Goal: Task Accomplishment & Management: Manage account settings

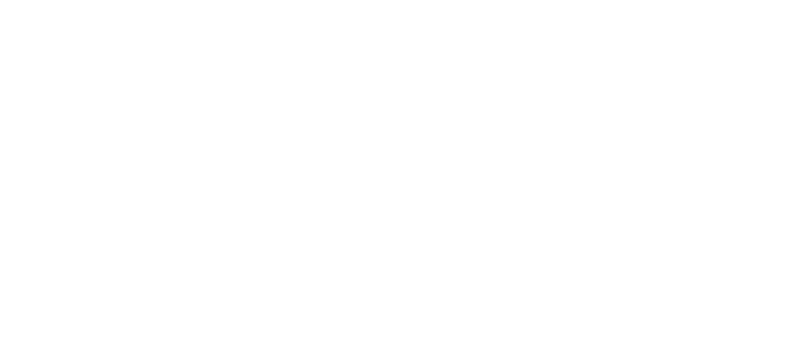
select select "*"
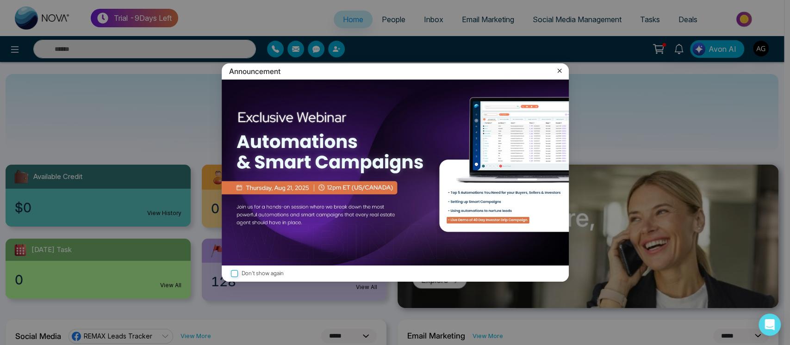
click at [559, 68] on icon at bounding box center [559, 70] width 9 height 9
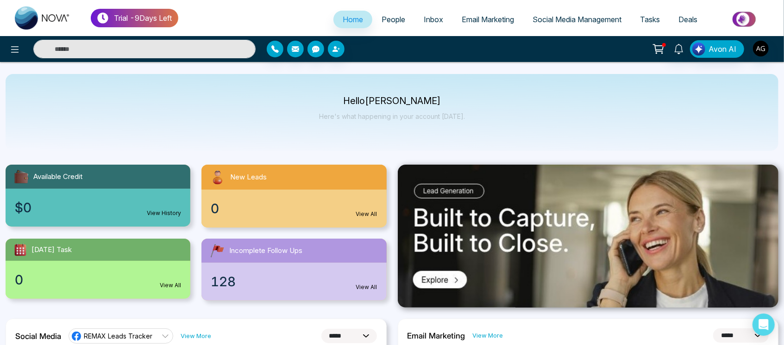
click at [22, 43] on div at bounding box center [130, 49] width 261 height 19
click at [10, 49] on icon at bounding box center [14, 49] width 11 height 11
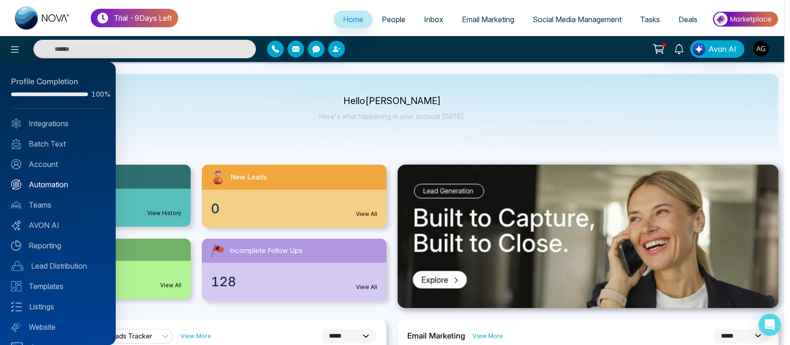
click at [69, 184] on link "Automation" at bounding box center [57, 184] width 93 height 11
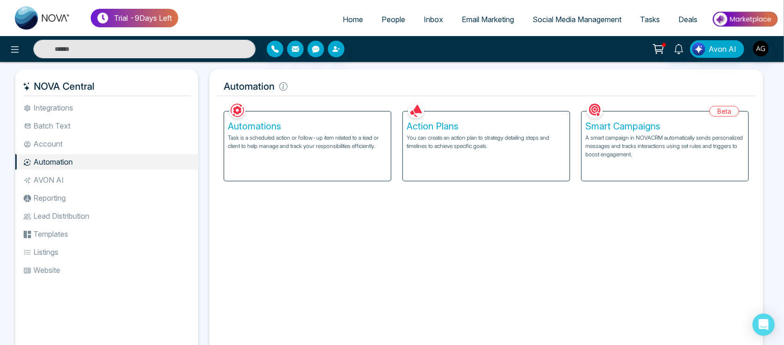
click at [707, 124] on h5 "Smart Campaigns" at bounding box center [664, 126] width 159 height 11
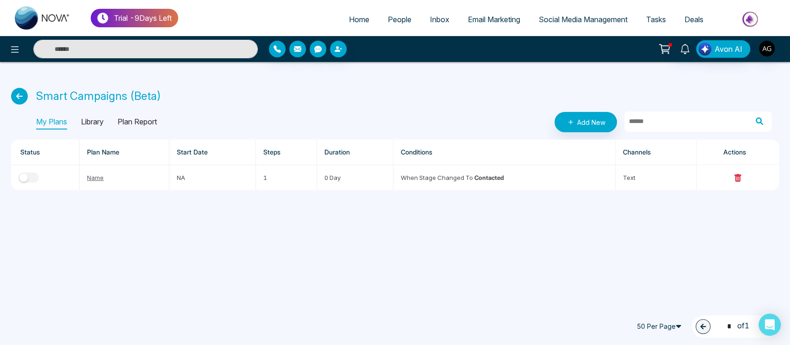
drag, startPoint x: 766, startPoint y: 326, endPoint x: 759, endPoint y: 295, distance: 31.8
click at [759, 295] on body "Trial - 9 Days Left Home People Inbox Email Marketing Social Media Management T…" at bounding box center [395, 172] width 790 height 345
click at [659, 327] on span "50 Per Page" at bounding box center [661, 326] width 56 height 15
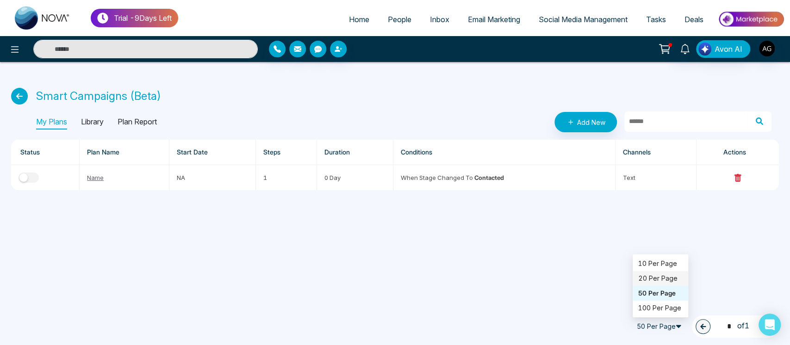
click at [649, 274] on div "20 Per Page" at bounding box center [660, 279] width 44 height 10
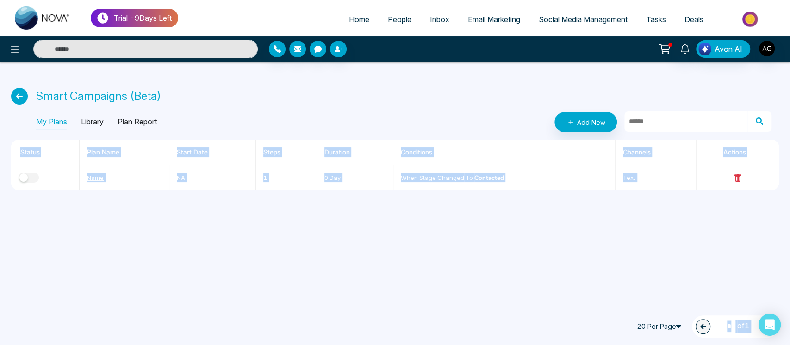
drag, startPoint x: 649, startPoint y: 274, endPoint x: 785, endPoint y: 330, distance: 146.9
click at [785, 330] on div "Trial - 9 Days Left Home People Inbox Email Marketing Social Media Management T…" at bounding box center [395, 172] width 790 height 345
click at [785, 330] on div "20 Per Page 10 20 50 10 Per Page 20 Per Page 50 Per Page 100 Per Page 1 * of 1" at bounding box center [406, 325] width 790 height 41
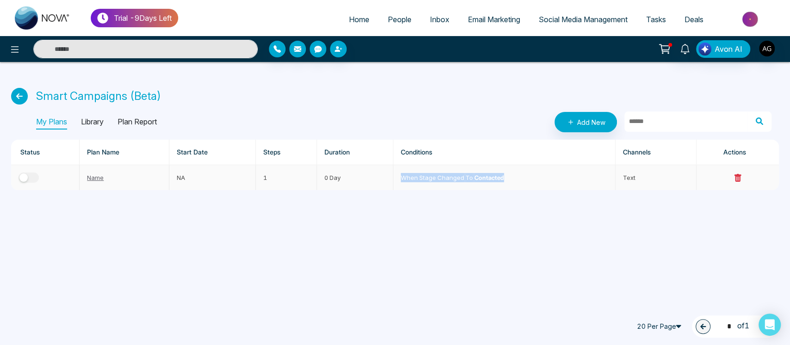
drag, startPoint x: 400, startPoint y: 180, endPoint x: 509, endPoint y: 174, distance: 109.4
click at [509, 174] on td "When stage changed to Contacted" at bounding box center [504, 177] width 222 height 25
drag, startPoint x: 509, startPoint y: 174, endPoint x: 394, endPoint y: 187, distance: 116.0
click at [394, 187] on td "When stage changed to Contacted" at bounding box center [504, 177] width 222 height 25
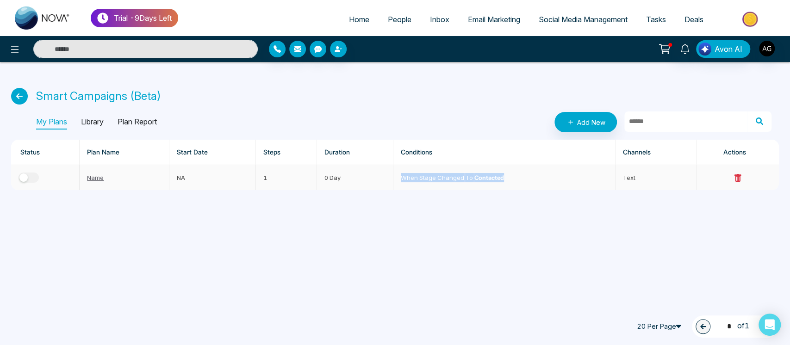
click at [394, 187] on td "When stage changed to Contacted" at bounding box center [504, 177] width 222 height 25
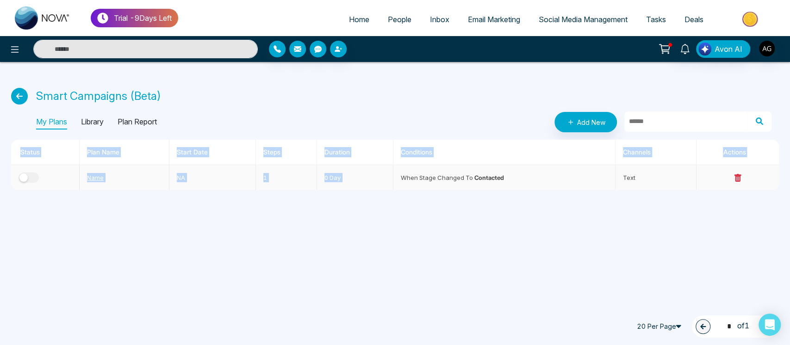
drag, startPoint x: 397, startPoint y: 180, endPoint x: 578, endPoint y: 292, distance: 212.7
click at [578, 292] on div "Trial - 9 Days Left Home People Inbox Email Marketing Social Media Management T…" at bounding box center [395, 172] width 790 height 345
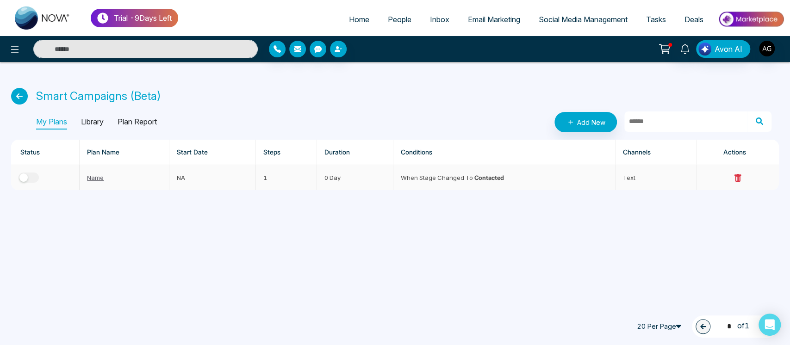
click at [35, 177] on button "button" at bounding box center [29, 178] width 20 height 10
click at [15, 100] on icon at bounding box center [19, 96] width 17 height 17
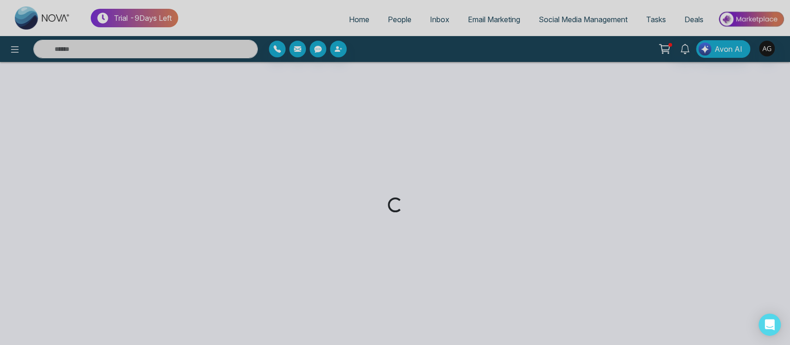
click at [15, 100] on div "Loading..." at bounding box center [395, 172] width 790 height 345
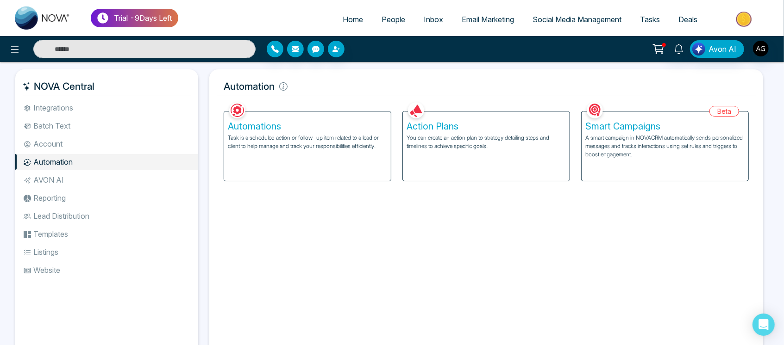
click at [288, 236] on div "Facebook NOVACRM enables users to connect to Facebook to schedule social media …" at bounding box center [486, 226] width 539 height 252
click at [502, 218] on div "Facebook NOVACRM enables users to connect to Facebook to schedule social media …" at bounding box center [486, 226] width 539 height 252
click at [74, 179] on li "AVON AI" at bounding box center [106, 180] width 183 height 16
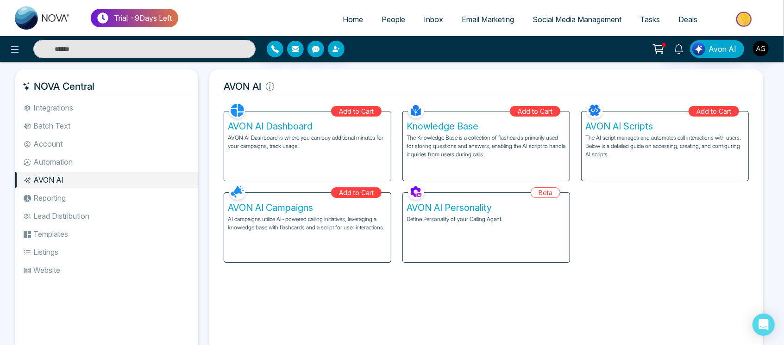
click at [62, 194] on li "Reporting" at bounding box center [106, 198] width 183 height 16
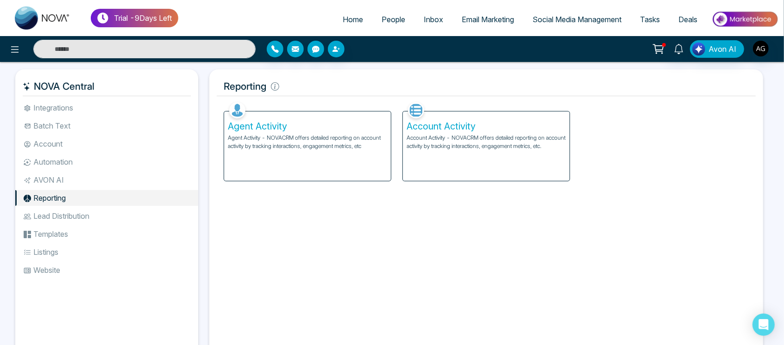
click at [107, 218] on li "Lead Distribution" at bounding box center [106, 216] width 183 height 16
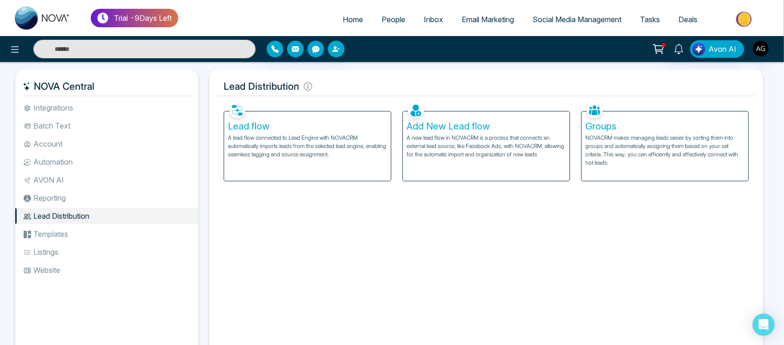
click at [60, 241] on li "Templates" at bounding box center [106, 234] width 183 height 16
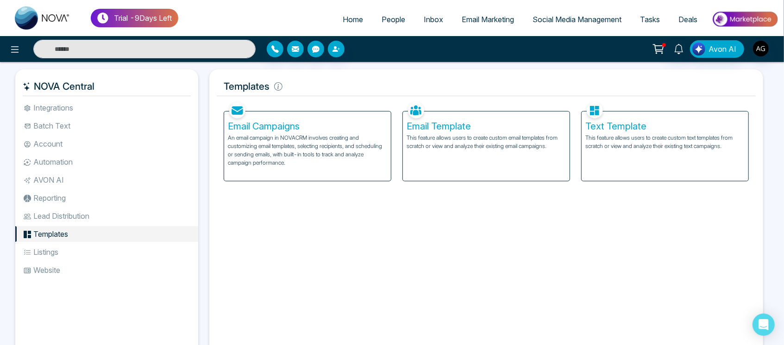
click at [219, 172] on div "Email Campaigns An email campaign in NOVACRM involves creating and customizing …" at bounding box center [307, 140] width 179 height 81
click at [272, 169] on div "Email Campaigns An email campaign in NOVACRM involves creating and customizing …" at bounding box center [307, 146] width 167 height 69
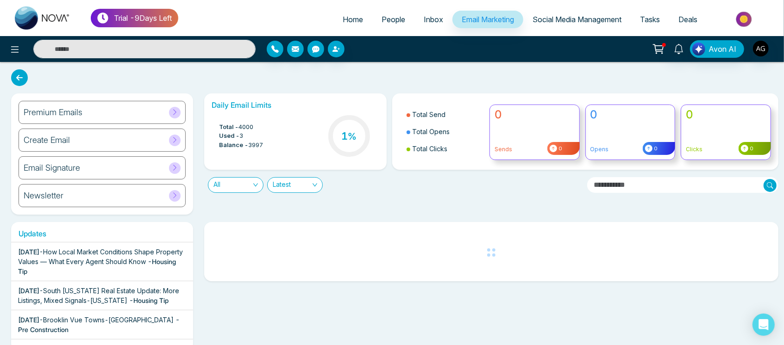
click at [137, 113] on div "Premium Emails" at bounding box center [102, 112] width 167 height 23
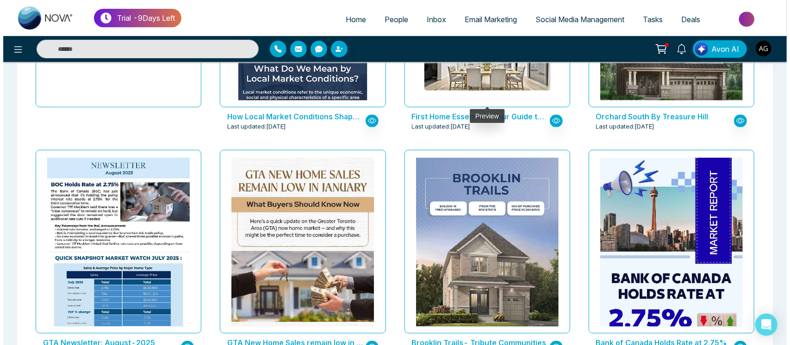
scroll to position [203, 0]
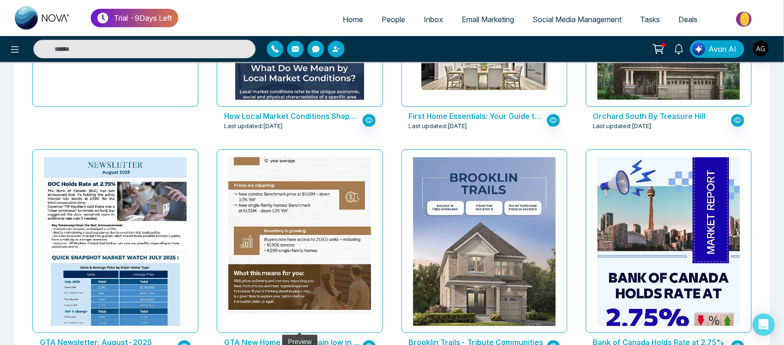
click at [298, 243] on img at bounding box center [300, 73] width 286 height 483
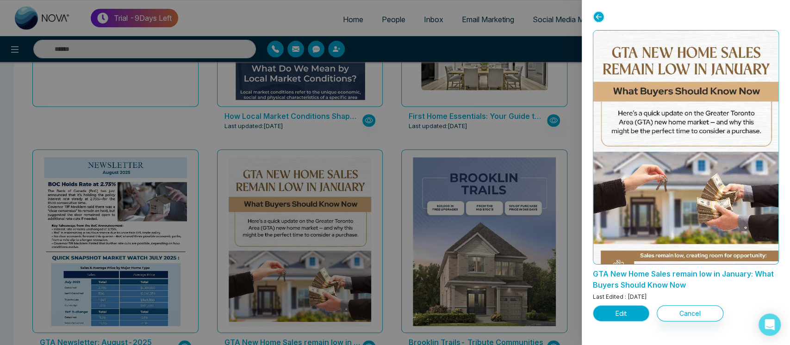
click at [622, 316] on button "Edit" at bounding box center [621, 313] width 56 height 16
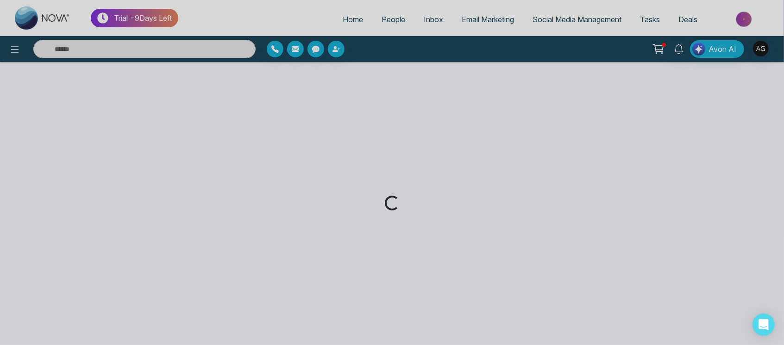
drag, startPoint x: 71, startPoint y: 16, endPoint x: 273, endPoint y: 93, distance: 216.2
click at [273, 93] on div "Loading..." at bounding box center [392, 172] width 784 height 345
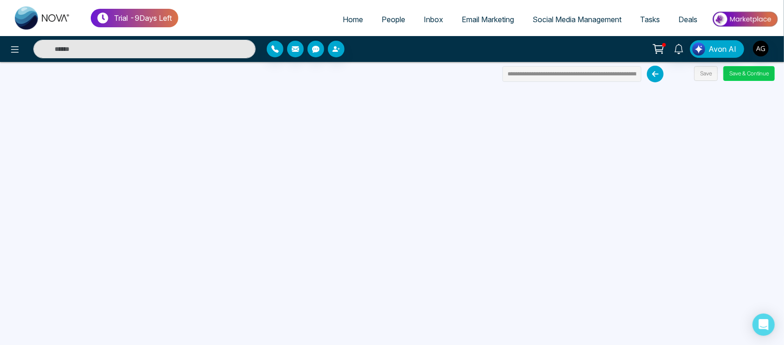
click at [751, 76] on button "Save & Continue" at bounding box center [748, 73] width 51 height 15
drag, startPoint x: 383, startPoint y: 51, endPoint x: 130, endPoint y: 57, distance: 252.8
click at [130, 57] on div "Avon AI" at bounding box center [392, 49] width 784 height 19
click at [130, 57] on input "text" at bounding box center [144, 49] width 222 height 19
click at [655, 74] on icon at bounding box center [655, 74] width 17 height 17
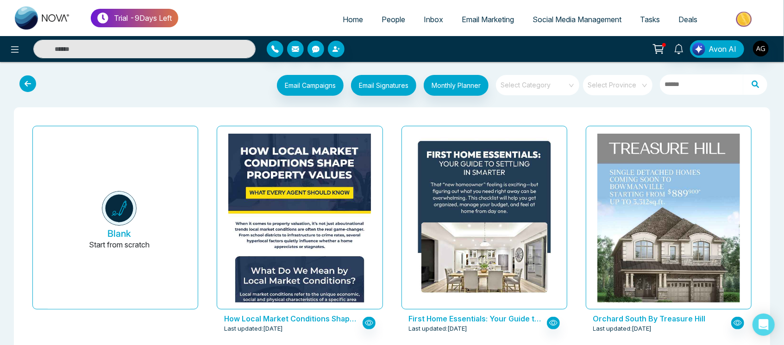
click at [383, 21] on span "People" at bounding box center [393, 19] width 24 height 9
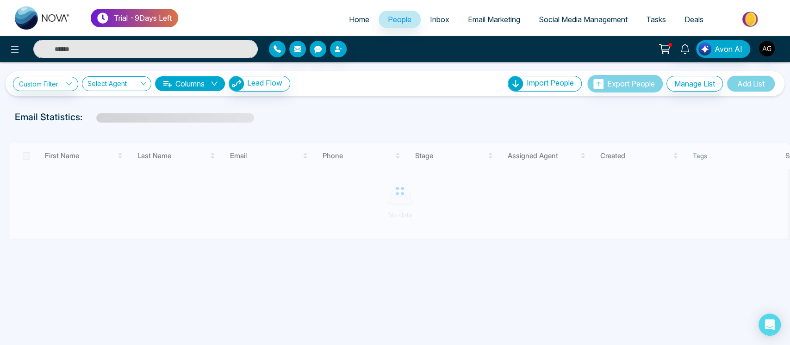
click at [365, 21] on link "Home" at bounding box center [359, 20] width 39 height 18
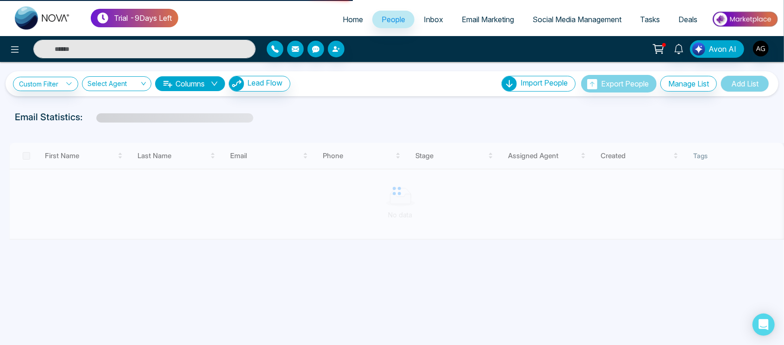
select select "*"
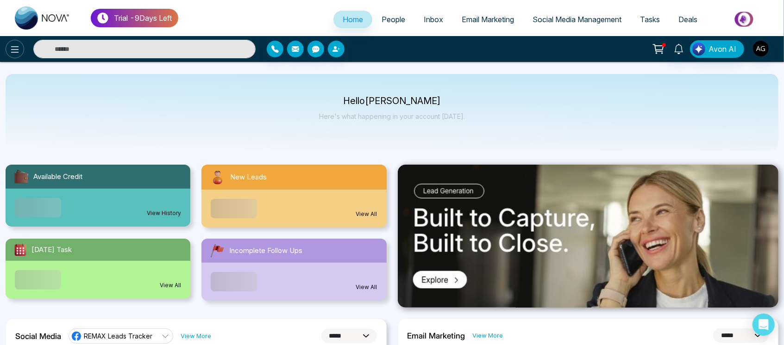
click at [12, 50] on icon at bounding box center [14, 49] width 11 height 11
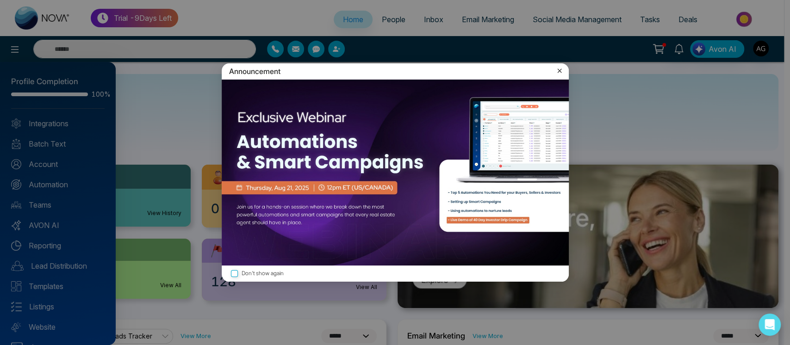
click at [559, 69] on icon at bounding box center [559, 70] width 9 height 9
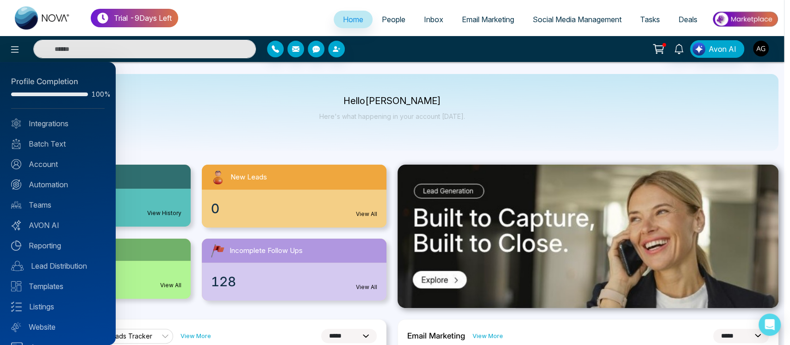
click at [378, 80] on div at bounding box center [395, 172] width 790 height 345
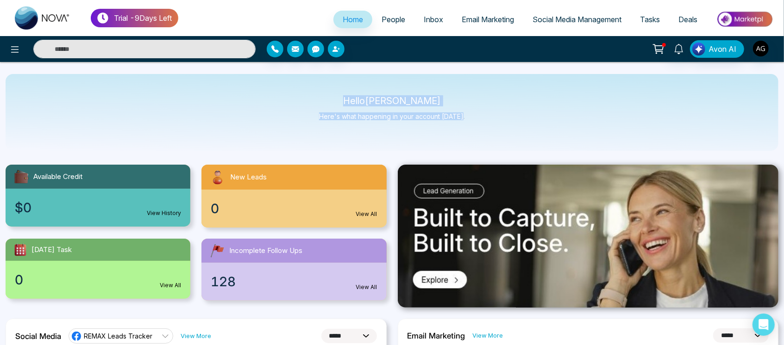
drag, startPoint x: 345, startPoint y: 101, endPoint x: 517, endPoint y: 118, distance: 173.0
click at [517, 118] on div "Hello [PERSON_NAME] Here's what happening in your account [DATE]." at bounding box center [392, 112] width 772 height 77
click at [326, 123] on div "Hello [PERSON_NAME] Here's what happening in your account [DATE]." at bounding box center [392, 112] width 146 height 31
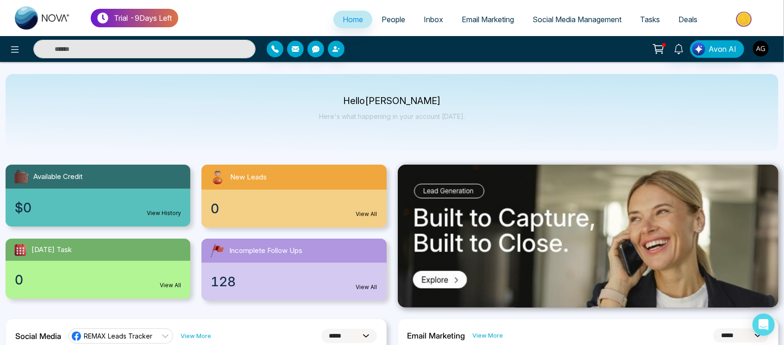
click at [391, 24] on link "People" at bounding box center [393, 20] width 42 height 18
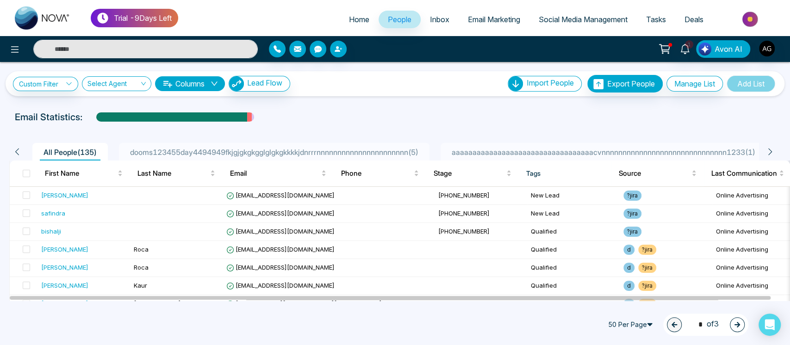
click at [542, 152] on span "aaaaaaaaaaaaaaaaaaaaaaaaaaaaaaaaaacvnnnnnnnnnnnnnnnnnnnnnnnnnnnnnn1233 ( 1 )" at bounding box center [603, 152] width 311 height 9
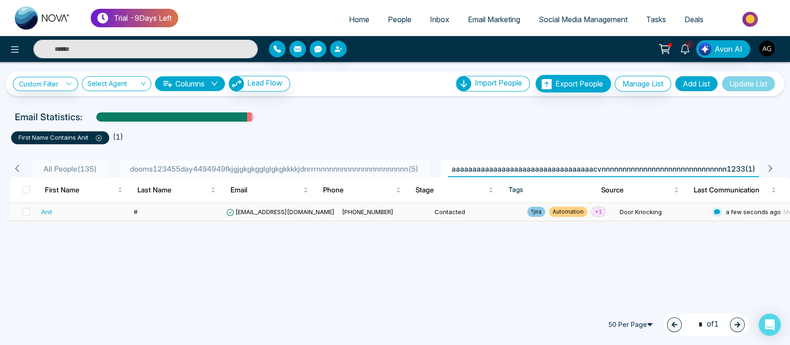
click at [436, 210] on td "Contacted" at bounding box center [477, 212] width 93 height 18
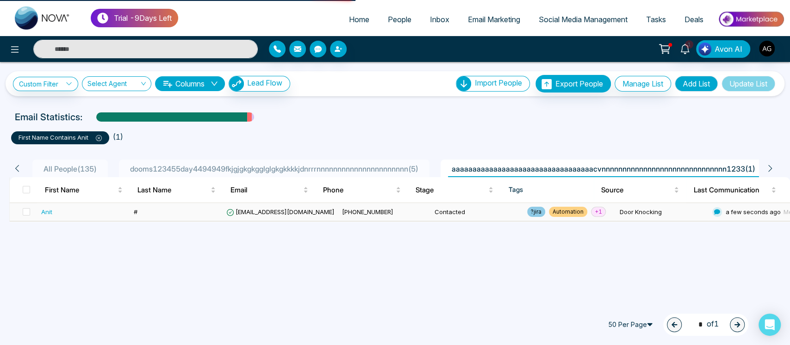
click at [436, 210] on td "Contacted" at bounding box center [477, 212] width 93 height 18
